Goal: Task Accomplishment & Management: Use online tool/utility

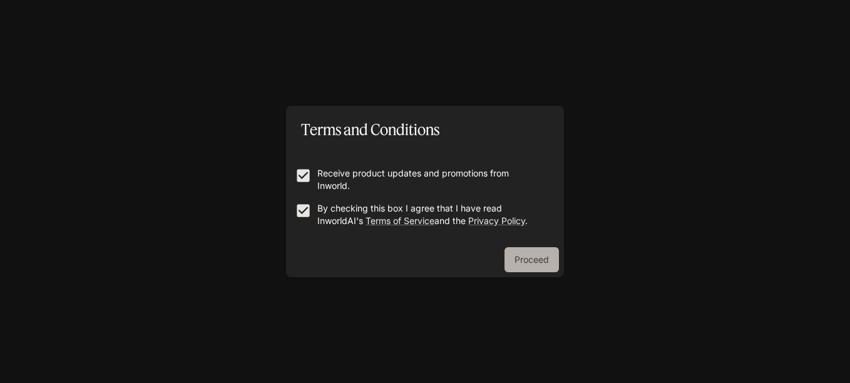
click at [529, 262] on button "Proceed" at bounding box center [531, 259] width 54 height 25
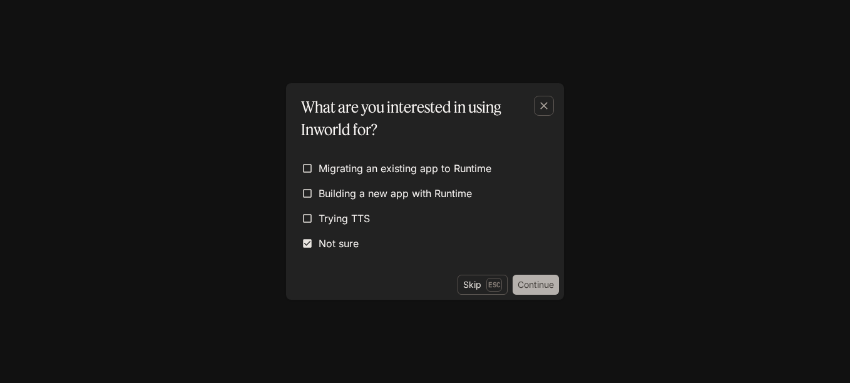
click at [552, 286] on button "Continue" at bounding box center [536, 285] width 46 height 20
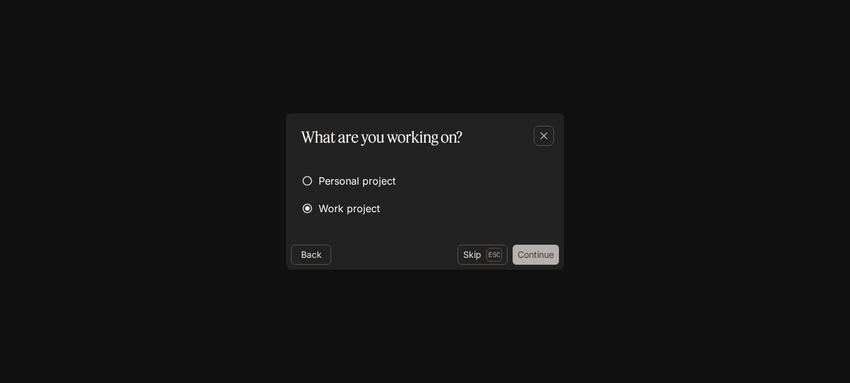
click at [538, 253] on button "Continue" at bounding box center [536, 255] width 46 height 20
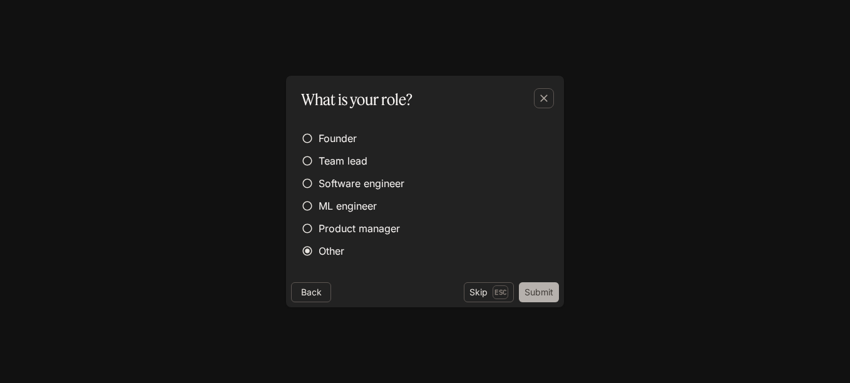
click at [532, 293] on button "Submit" at bounding box center [539, 292] width 40 height 20
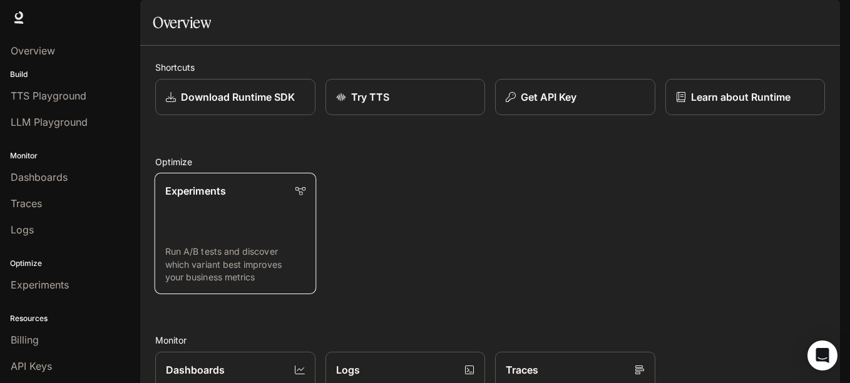
click at [232, 198] on div "Experiments" at bounding box center [235, 190] width 140 height 15
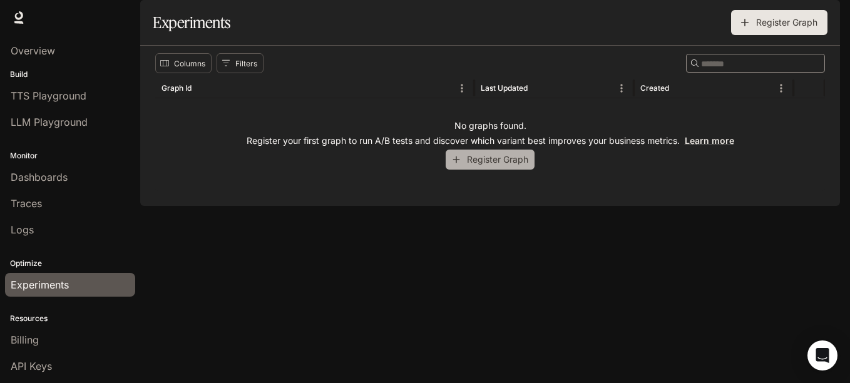
click at [504, 170] on button "Register Graph" at bounding box center [490, 160] width 89 height 21
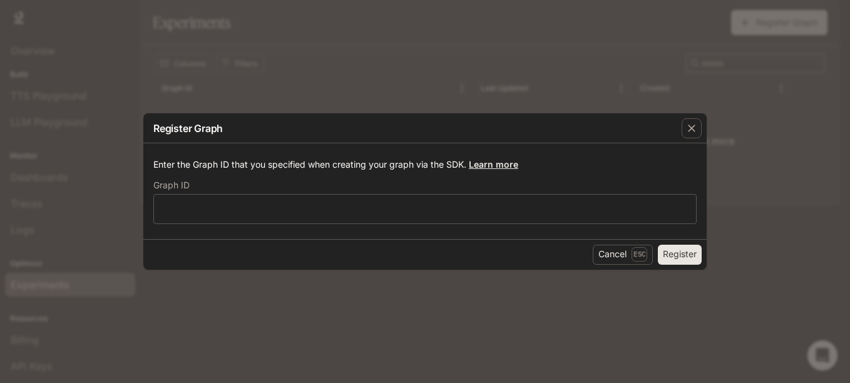
click at [497, 169] on link "Learn more" at bounding box center [493, 164] width 49 height 11
click at [691, 126] on icon "button" at bounding box center [691, 128] width 13 height 13
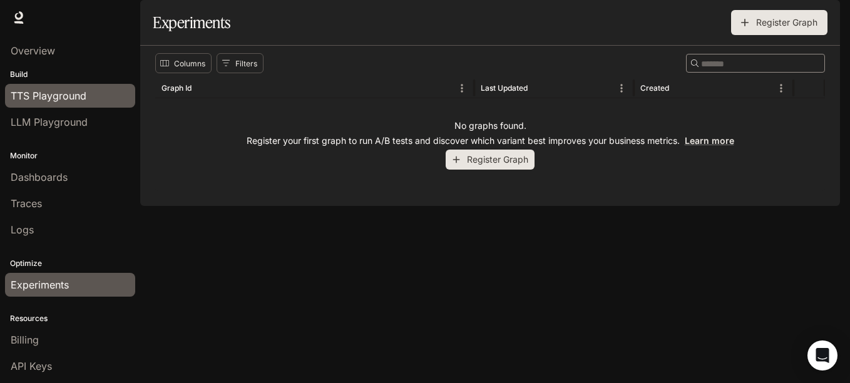
click at [63, 93] on span "TTS Playground" at bounding box center [49, 95] width 76 height 15
